Goal: Task Accomplishment & Management: Manage account settings

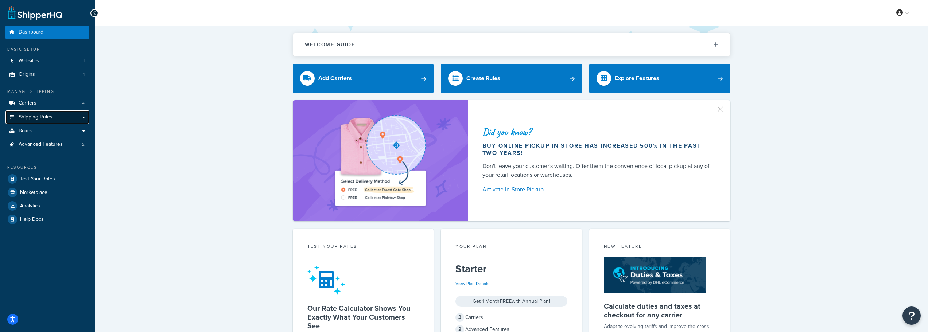
click at [83, 116] on link "Shipping Rules" at bounding box center [47, 116] width 84 height 13
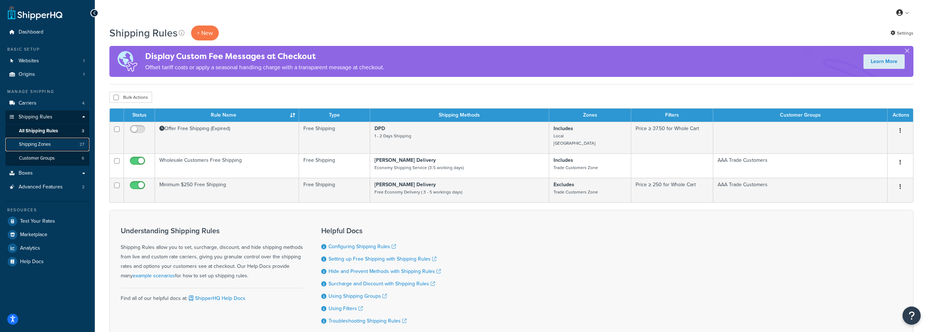
click at [55, 146] on link "Shipping Zones 27" at bounding box center [47, 144] width 84 height 13
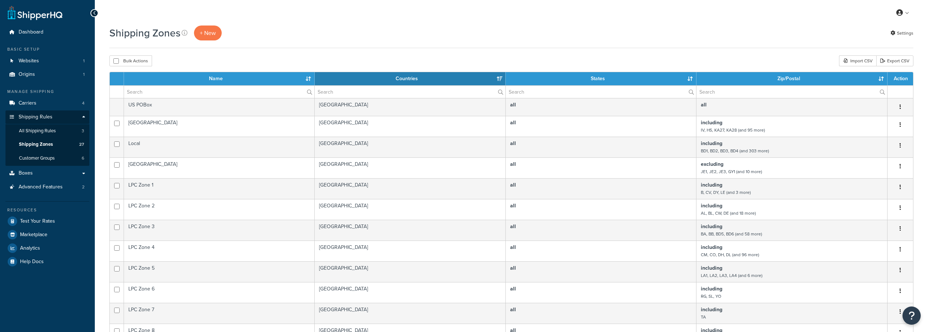
select select "15"
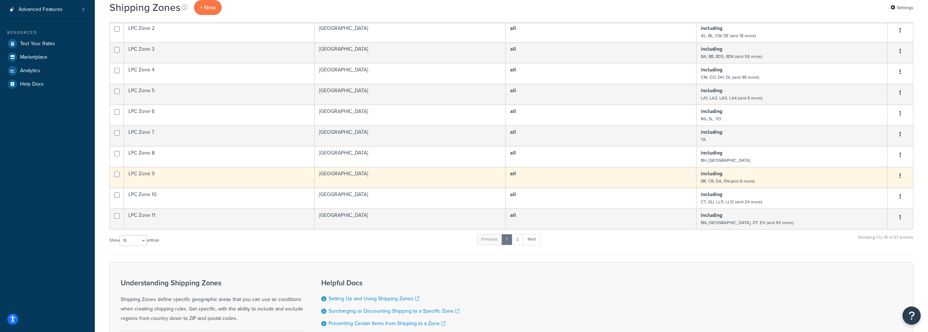
scroll to position [182, 0]
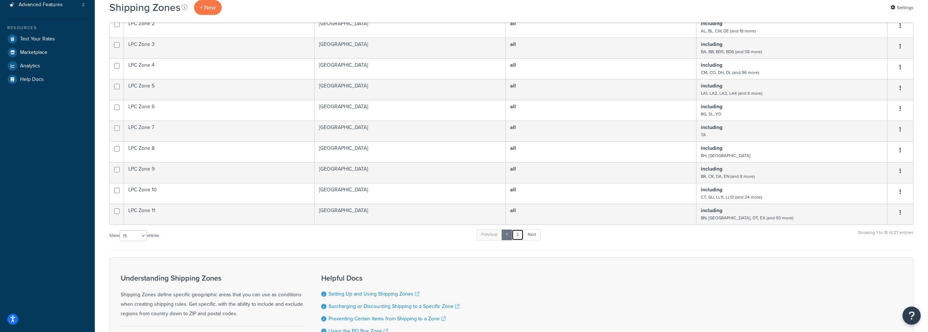
click at [518, 234] on link "2" at bounding box center [518, 234] width 12 height 11
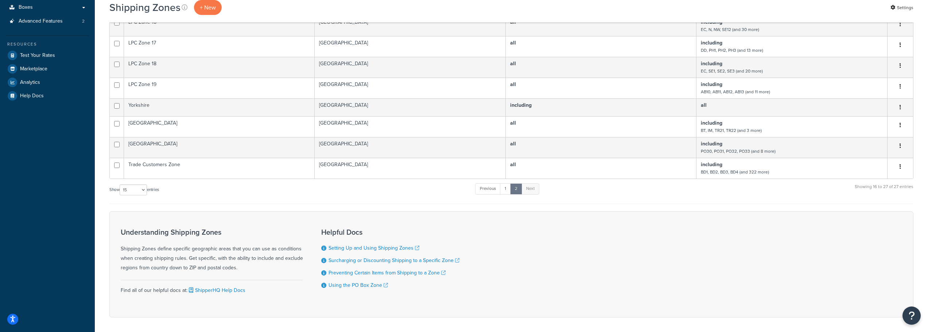
scroll to position [146, 0]
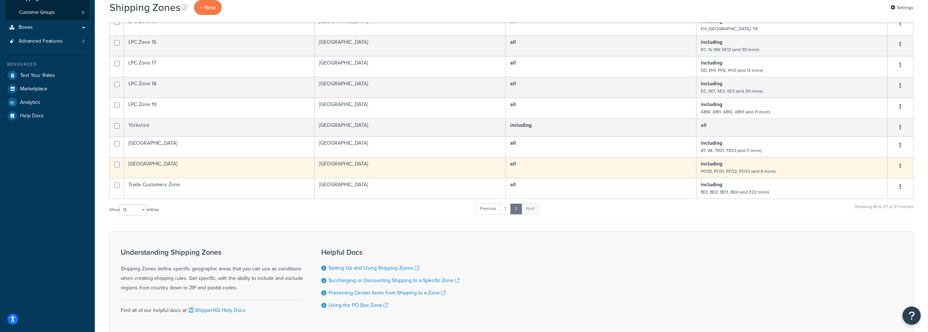
click at [248, 167] on td "[GEOGRAPHIC_DATA]" at bounding box center [219, 167] width 191 height 21
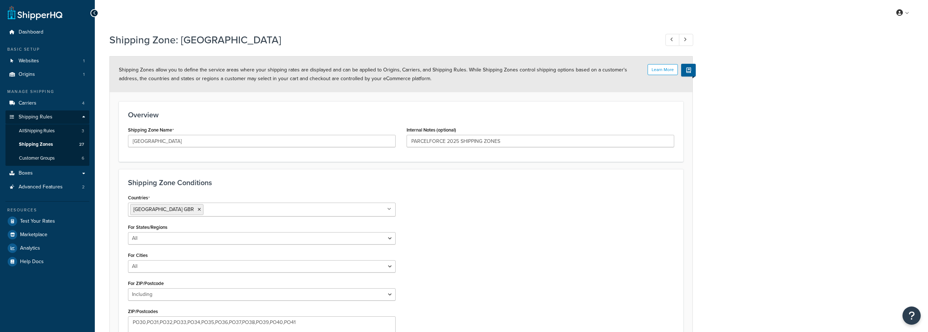
select select "including"
click at [48, 145] on span "Shipping Zones" at bounding box center [36, 144] width 34 height 6
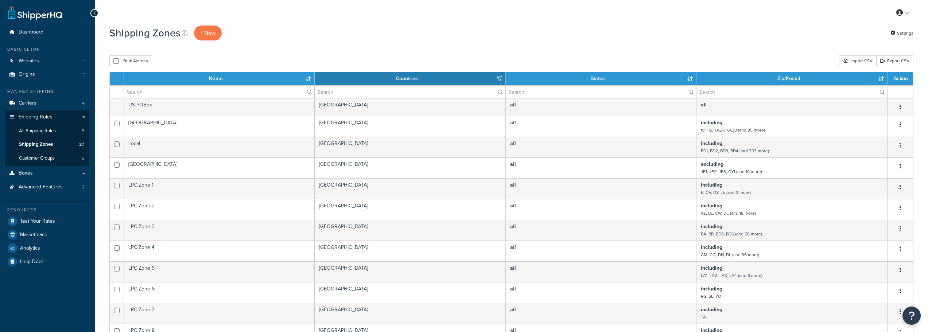
select select "15"
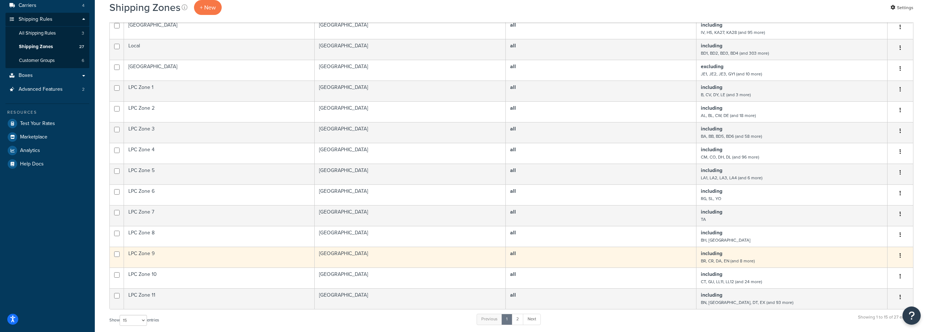
scroll to position [146, 0]
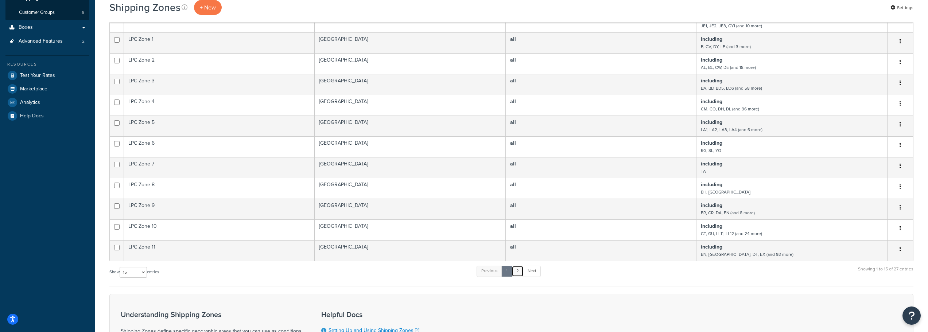
click at [516, 273] on link "2" at bounding box center [518, 271] width 12 height 11
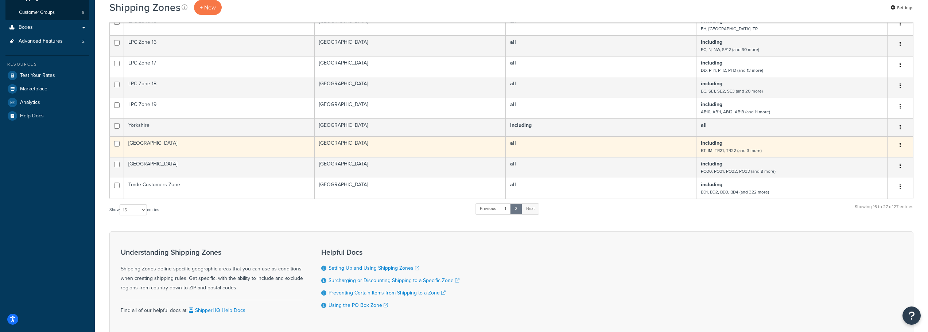
click at [632, 146] on td "all" at bounding box center [601, 146] width 191 height 21
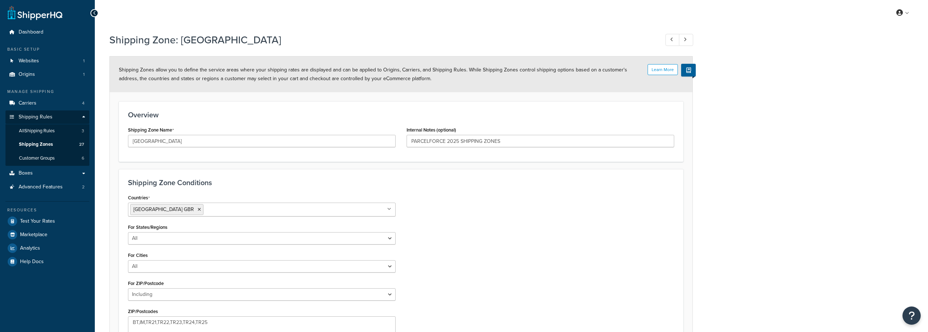
select select "including"
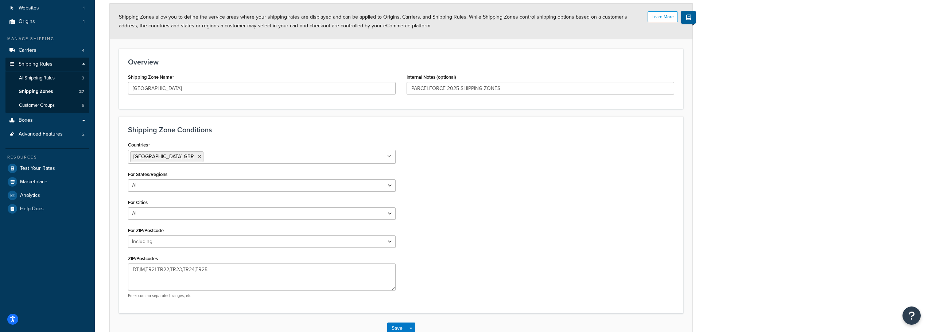
scroll to position [73, 0]
